Goal: Task Accomplishment & Management: Complete application form

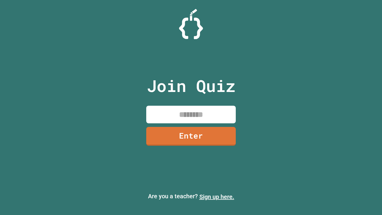
click at [217, 197] on link "Sign up here." at bounding box center [216, 196] width 35 height 7
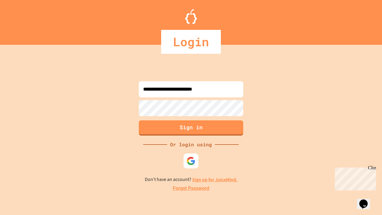
type input "**********"
